Goal: Transaction & Acquisition: Purchase product/service

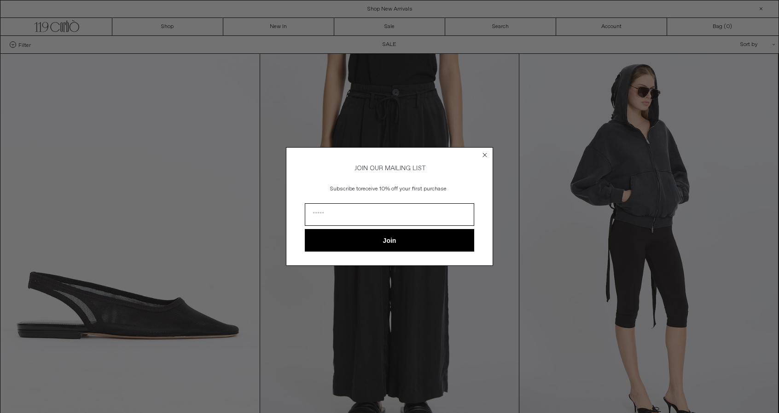
drag, startPoint x: 491, startPoint y: 151, endPoint x: 481, endPoint y: 152, distance: 9.8
click at [481, 152] on div "Close dialog JOIN OUR MAILING LIST Subscribe to receive 10% off your first purc…" at bounding box center [389, 206] width 207 height 119
click at [481, 152] on circle "Close dialog" at bounding box center [484, 155] width 9 height 9
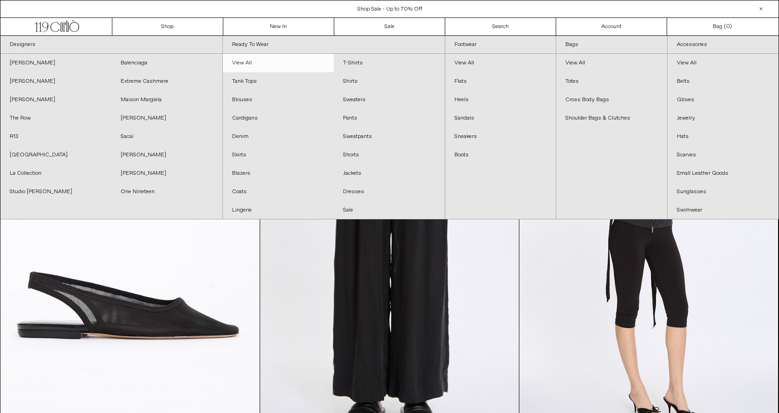
click at [244, 67] on link "View All" at bounding box center [278, 63] width 111 height 18
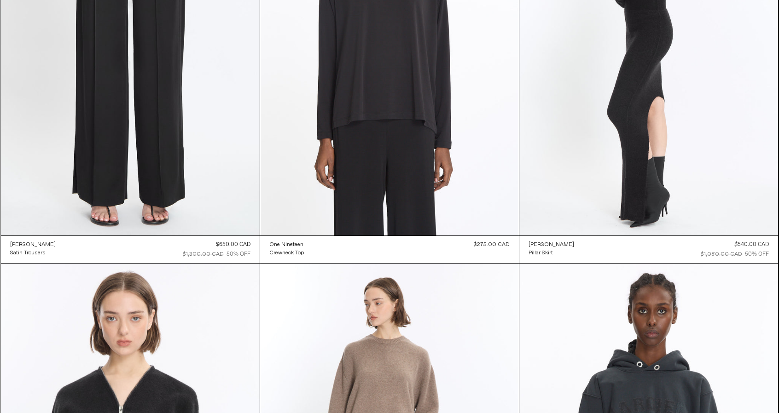
scroll to position [26010, 0]
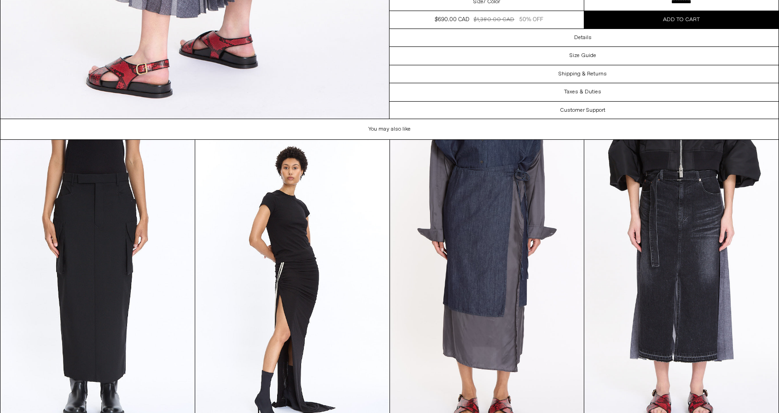
scroll to position [1491, 0]
